Goal: Obtain resource: Download file/media

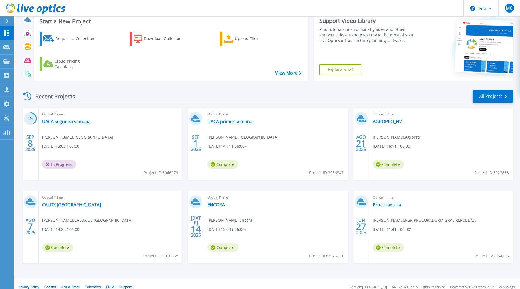
scroll to position [43, 0]
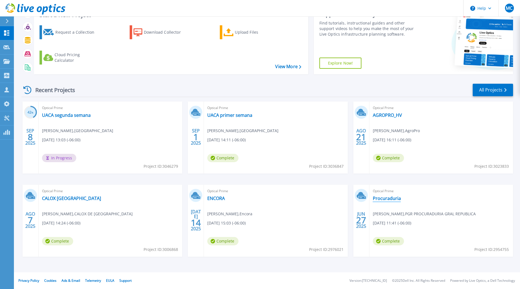
click at [397, 197] on link "Procuraduria" at bounding box center [387, 199] width 28 height 6
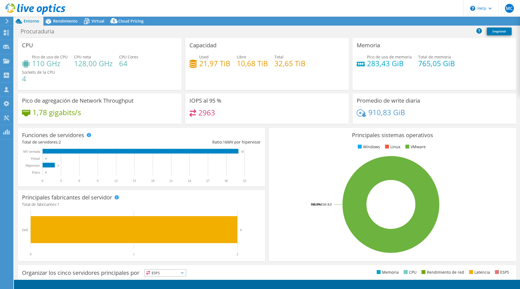
select select "USD"
click at [413, 23] on link "Reports" at bounding box center [417, 21] width 27 height 9
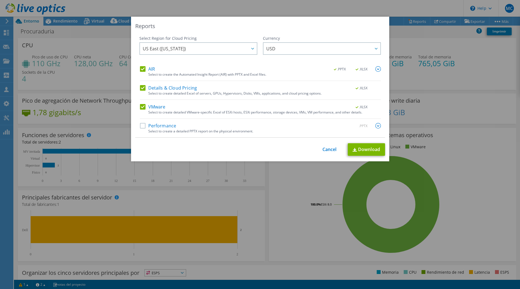
click at [156, 126] on label "Performance" at bounding box center [158, 126] width 36 height 6
click at [0, 0] on input "Performance" at bounding box center [0, 0] width 0 height 0
click at [366, 147] on link "Download" at bounding box center [366, 149] width 37 height 13
